Goal: Navigation & Orientation: Find specific page/section

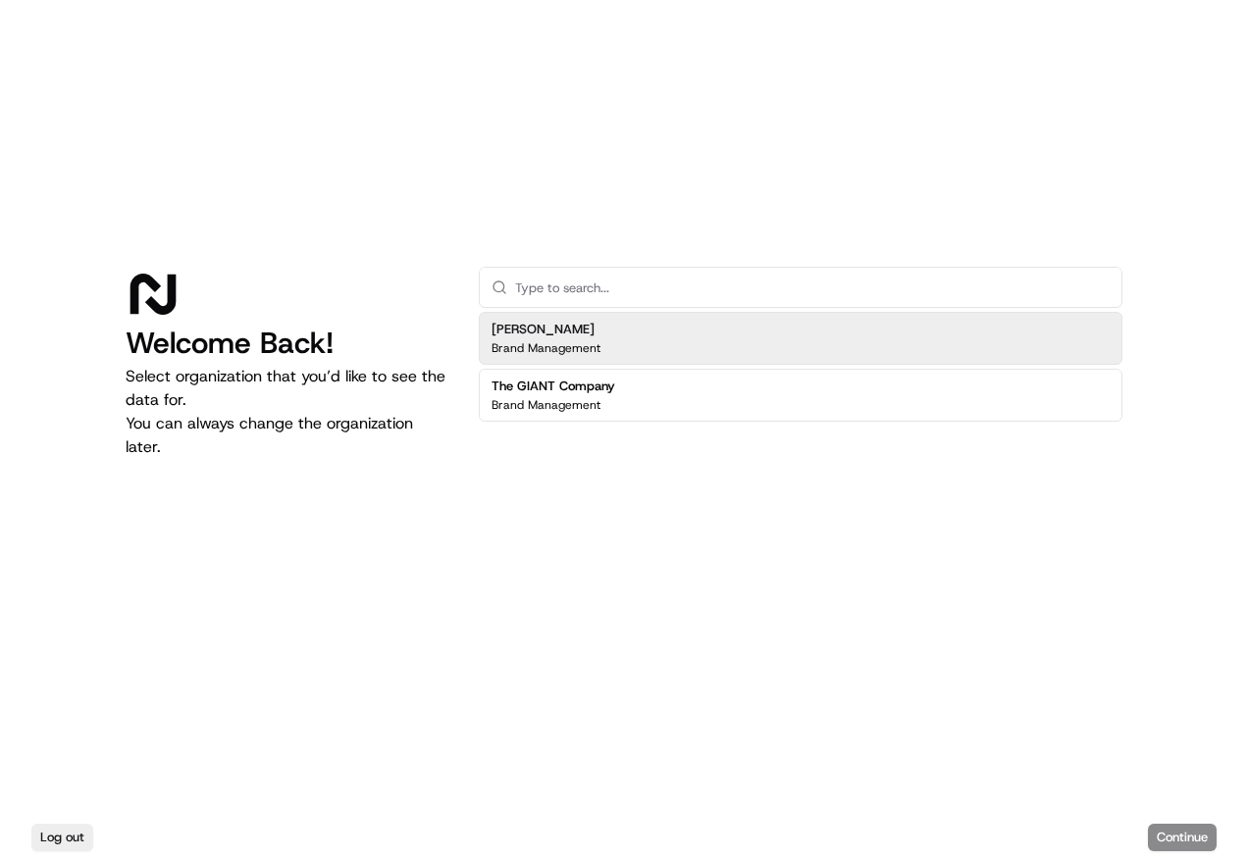
click at [603, 341] on div "[PERSON_NAME] Brand Management" at bounding box center [801, 338] width 644 height 53
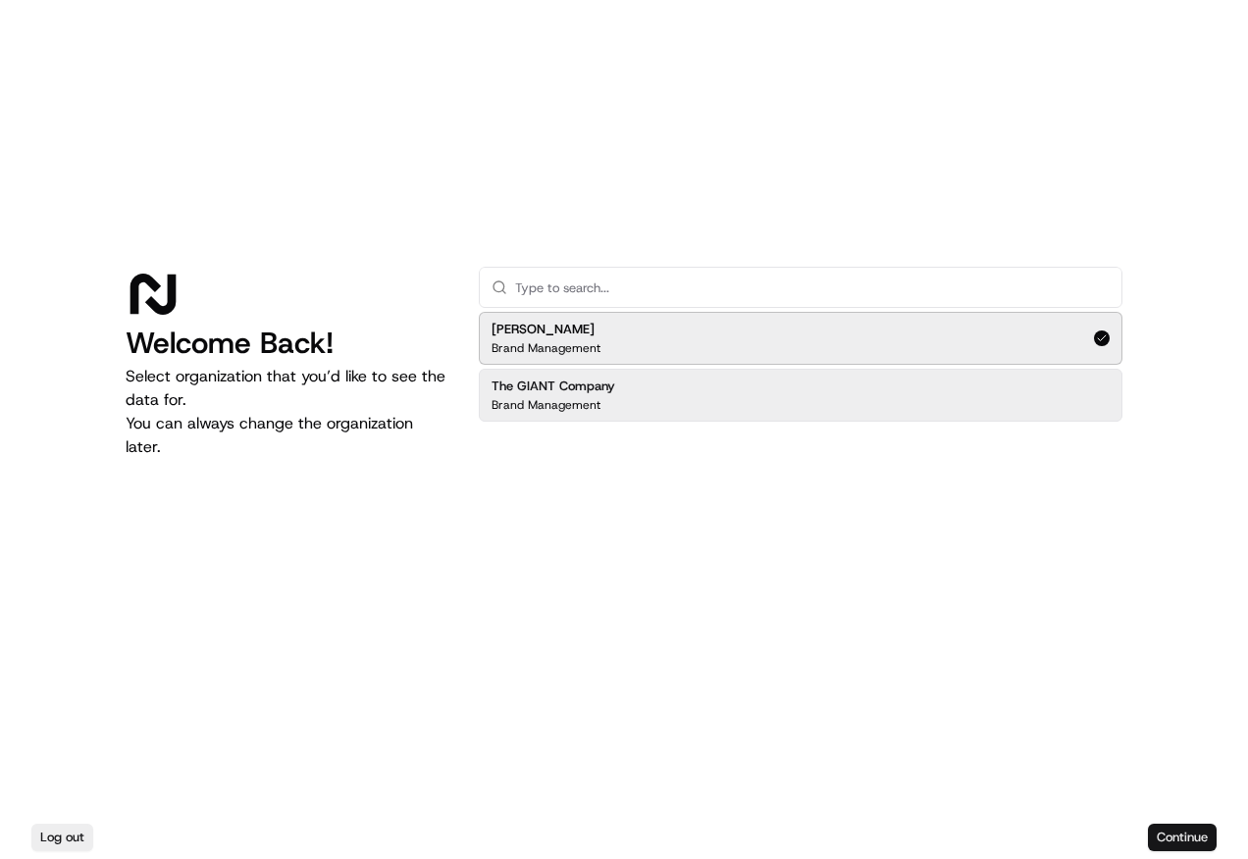
click at [1186, 838] on button "Continue" at bounding box center [1182, 837] width 69 height 27
